Goal: Find specific page/section: Find specific page/section

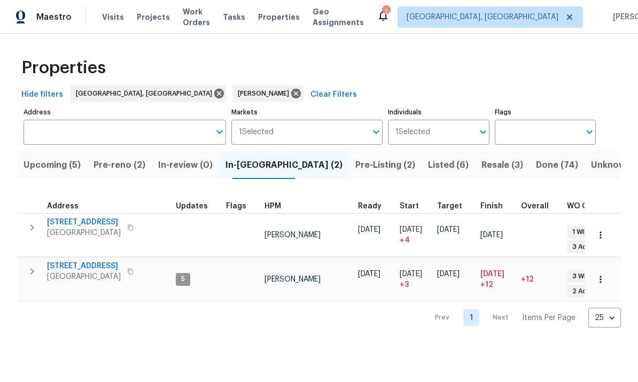
click at [355, 165] on span "Pre-Listing (2)" at bounding box center [385, 165] width 60 height 15
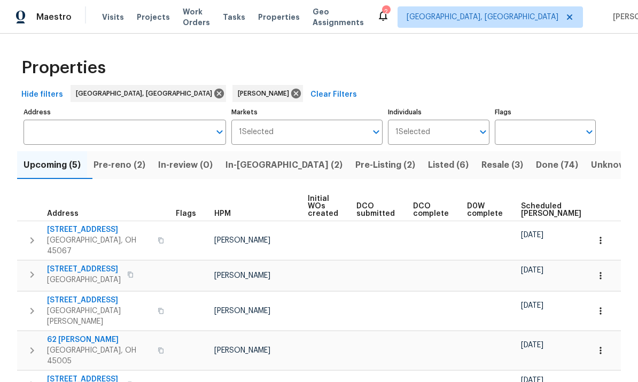
click at [349, 153] on button "Pre-Listing (2)" at bounding box center [385, 165] width 73 height 28
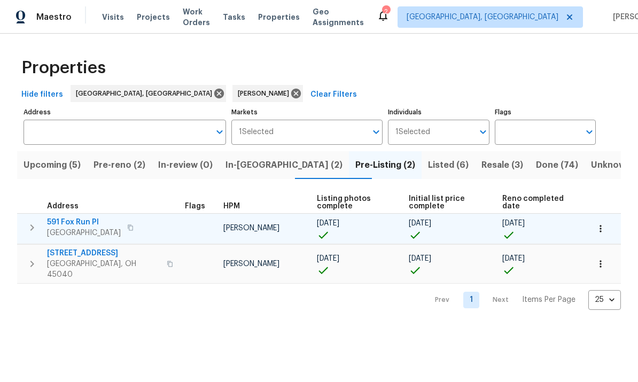
click at [79, 232] on span "Monroe, OH 45050" at bounding box center [84, 233] width 74 height 11
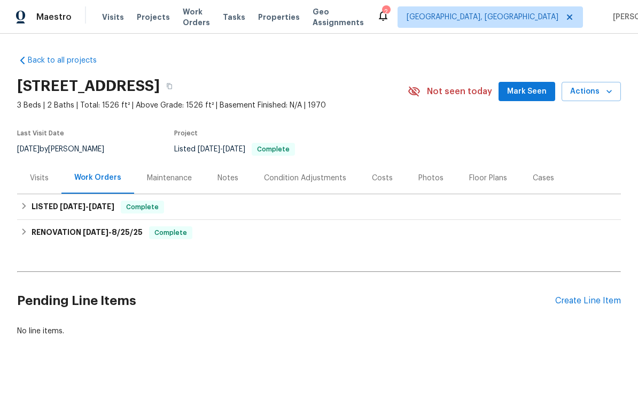
click at [283, 77] on div "591 Fox Run Pl, Monroe, OH 45050" at bounding box center [212, 86] width 391 height 28
click at [173, 86] on icon "button" at bounding box center [169, 86] width 6 height 6
